Goal: Complete application form

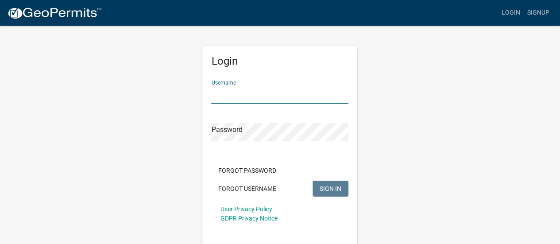
click at [238, 89] on input "Username" at bounding box center [279, 94] width 137 height 18
type input "Cison"
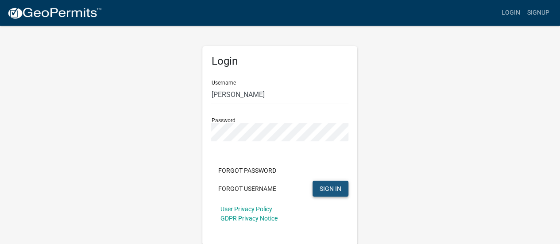
click at [333, 188] on span "SIGN IN" at bounding box center [330, 187] width 22 height 7
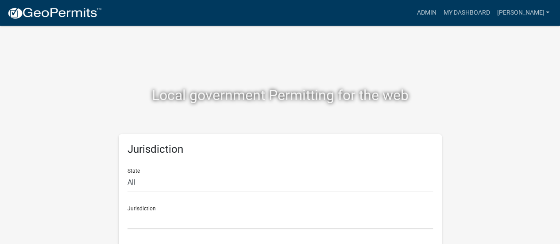
scroll to position [7, 0]
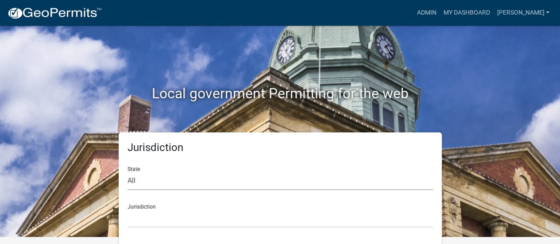
click at [143, 178] on select "All Colorado Georgia Indiana Iowa Kansas Minnesota Ohio South Carolina Wisconsin" at bounding box center [279, 181] width 305 height 18
select select "Georgia"
click at [127, 172] on select "All Colorado Georgia Indiana Iowa Kansas Minnesota Ohio South Carolina Wisconsin" at bounding box center [279, 181] width 305 height 18
click at [439, 8] on link "Admin" at bounding box center [426, 12] width 27 height 17
